Goal: Task Accomplishment & Management: Complete application form

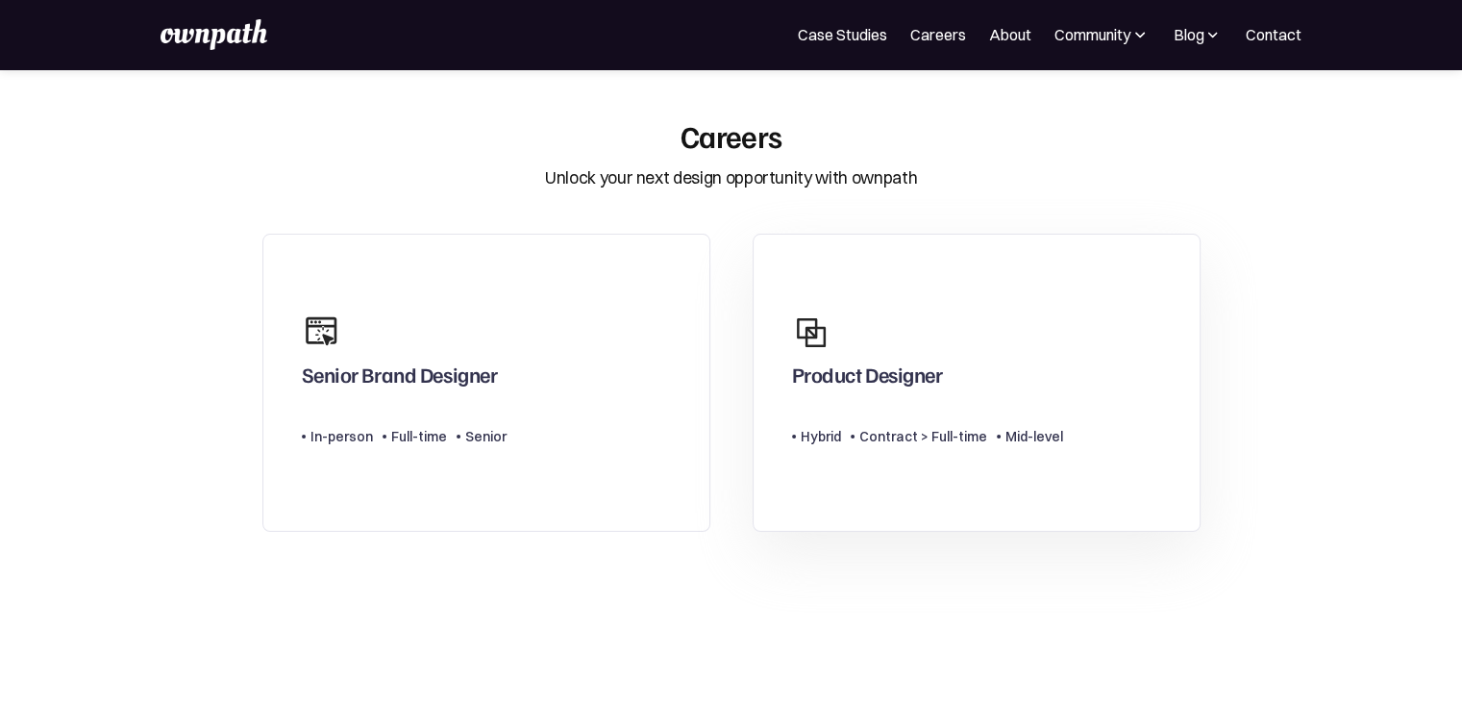
click at [968, 378] on div "Product Designer" at bounding box center [927, 350] width 271 height 92
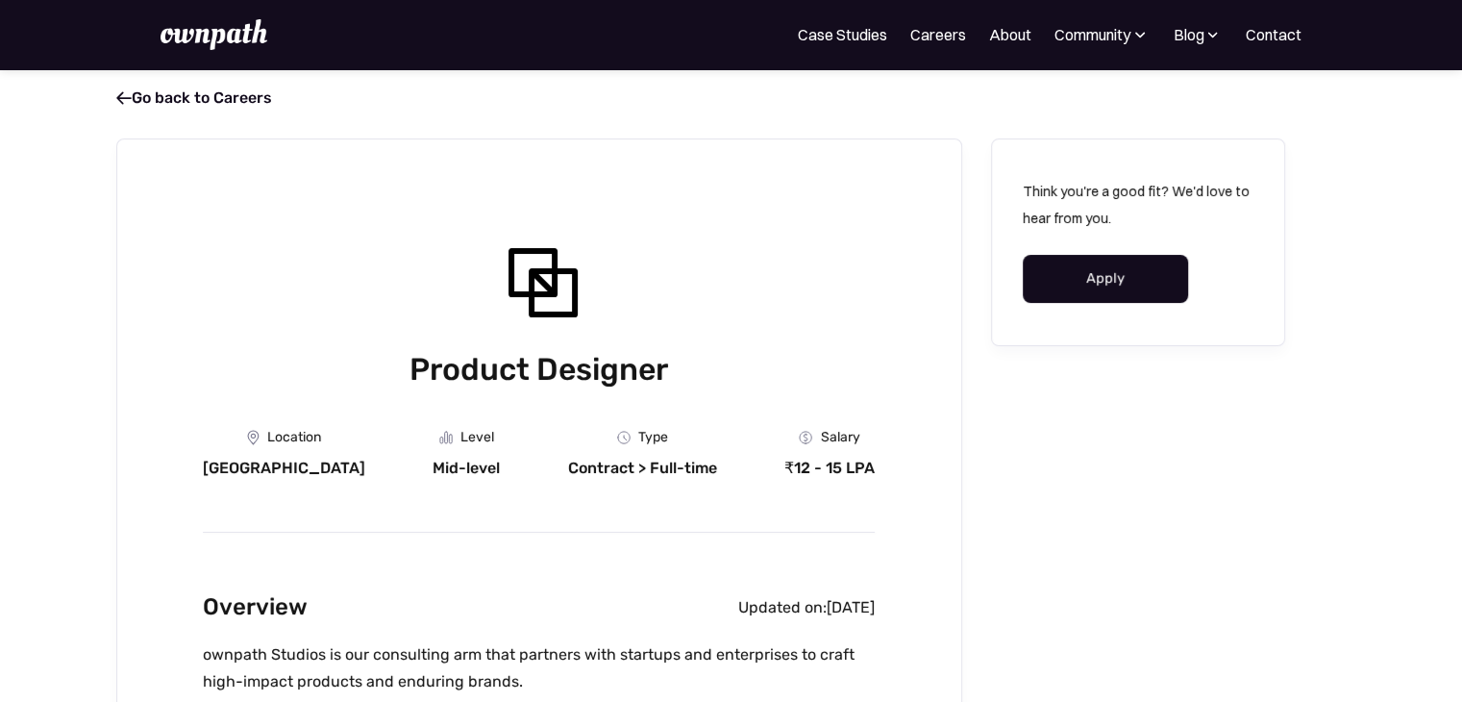
click at [1091, 297] on link "Apply" at bounding box center [1106, 279] width 166 height 48
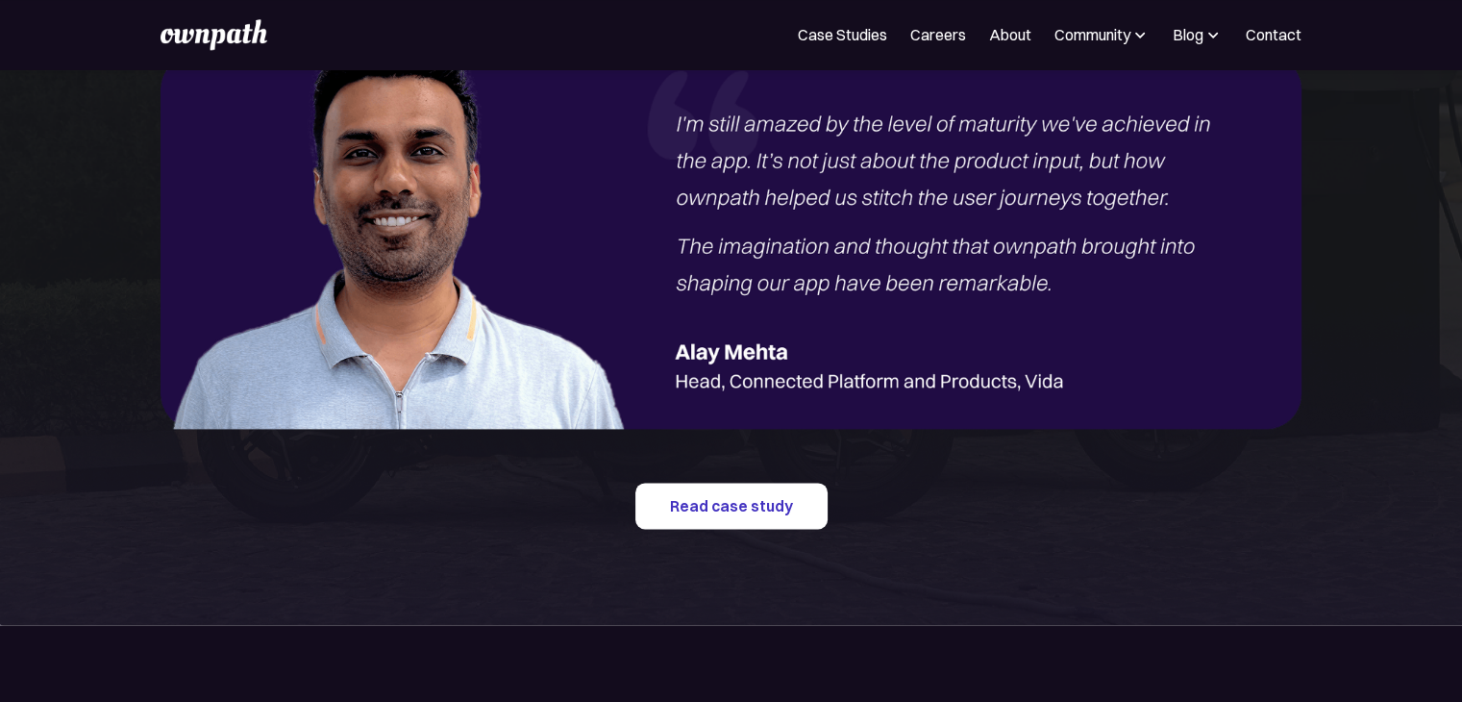
scroll to position [2353, 0]
